Goal: Task Accomplishment & Management: Manage account settings

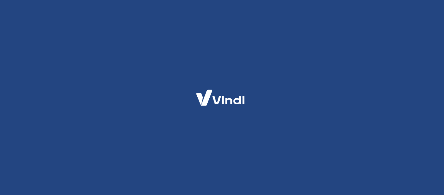
click at [364, 130] on div at bounding box center [222, 97] width 444 height 195
